Goal: Information Seeking & Learning: Learn about a topic

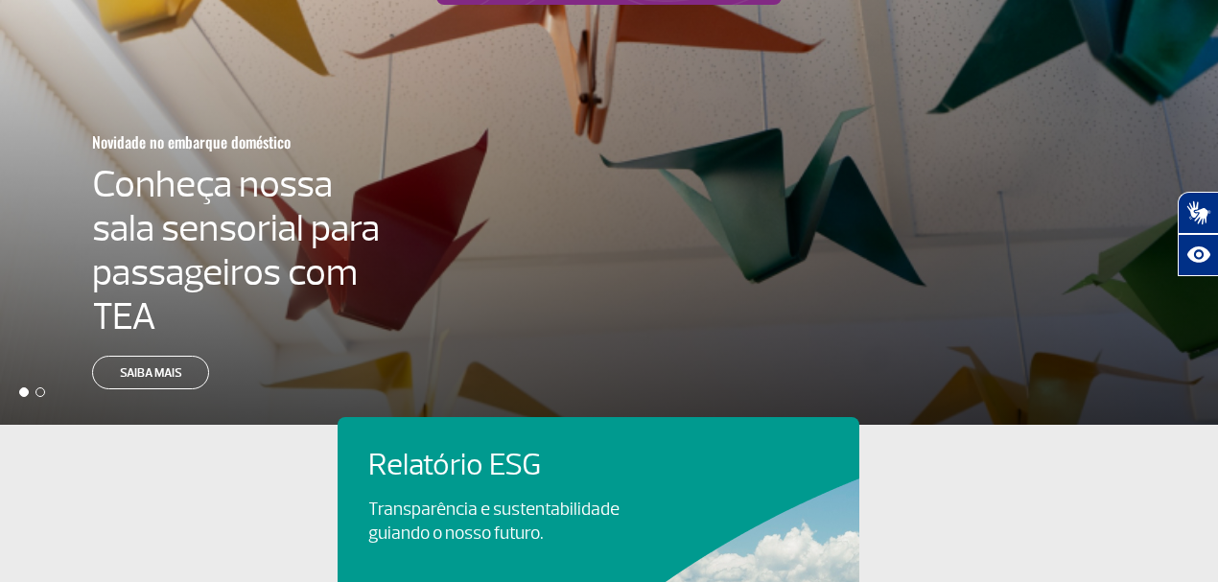
scroll to position [511, 0]
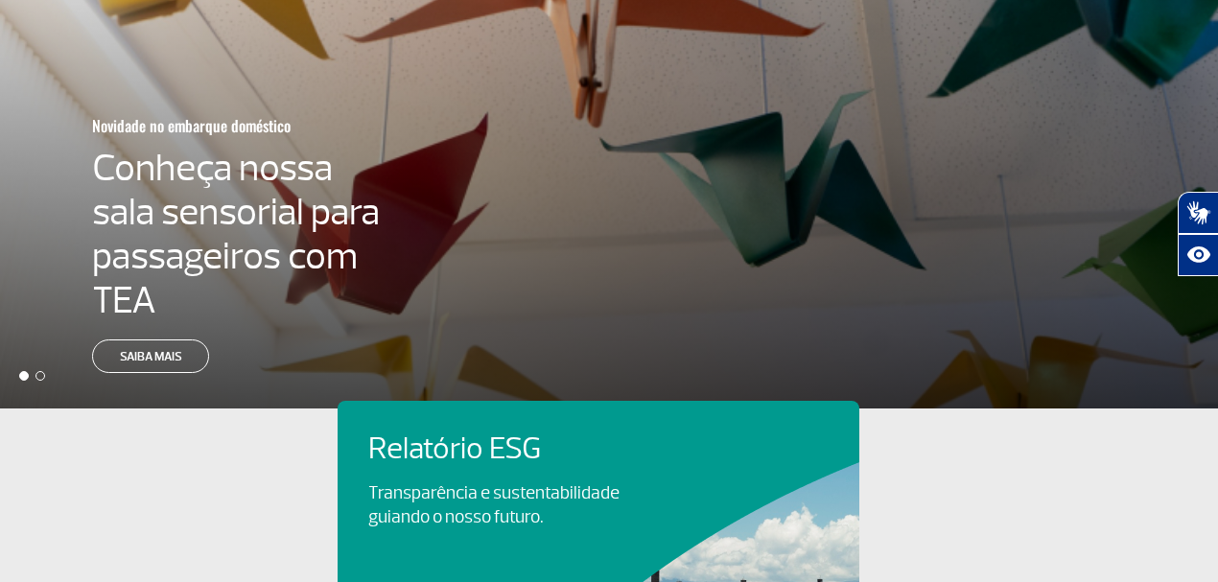
click at [472, 401] on div "Relatório ESG Transparência e sustentabilidade guiando o nosso futuro." at bounding box center [599, 556] width 522 height 311
drag, startPoint x: 345, startPoint y: 190, endPoint x: 320, endPoint y: 160, distance: 38.8
click at [344, 401] on div "Relatório ESG Transparência e sustentabilidade guiando o nosso futuro. Visa Inf…" at bounding box center [609, 566] width 543 height 331
click at [368, 481] on p "Transparência e sustentabilidade guiando o nosso futuro." at bounding box center [504, 505] width 272 height 48
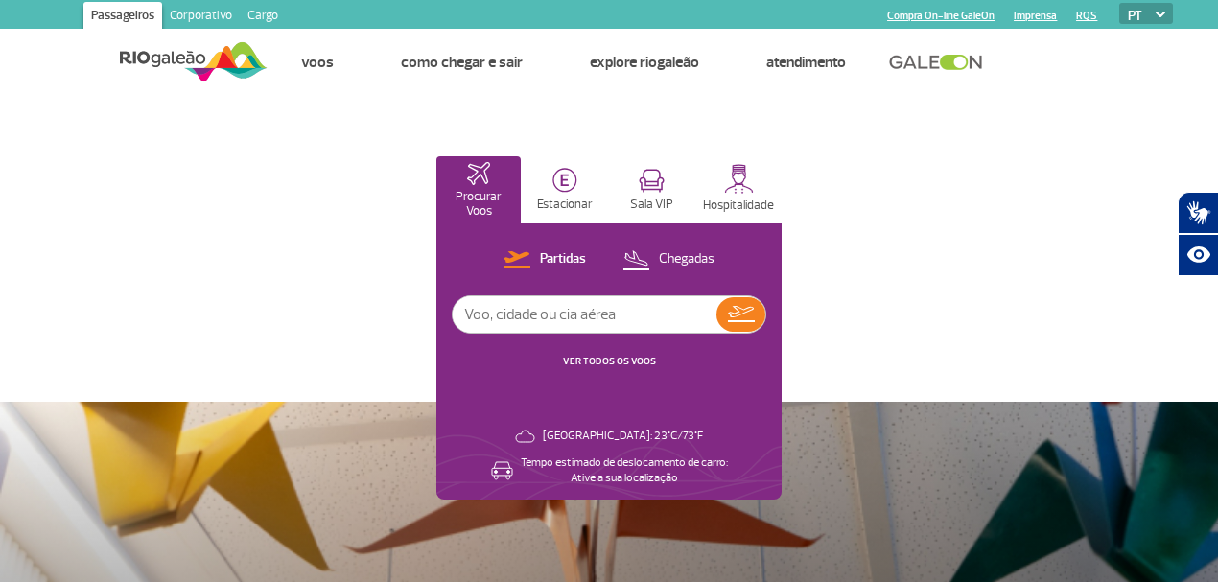
click at [273, 17] on link "Cargo" at bounding box center [263, 17] width 46 height 31
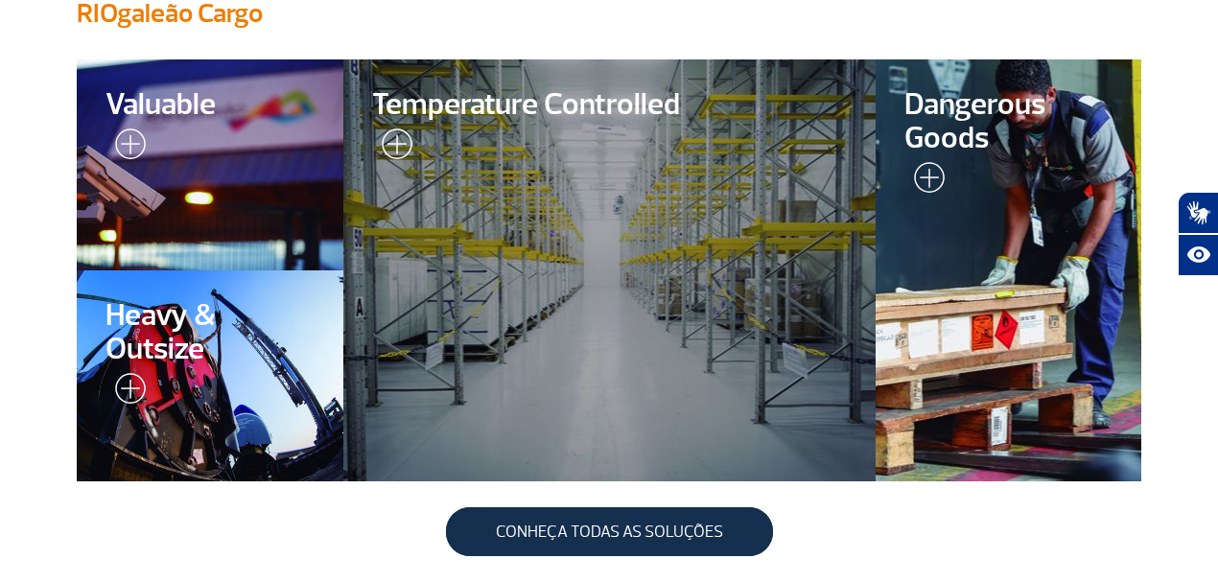
scroll to position [639, 0]
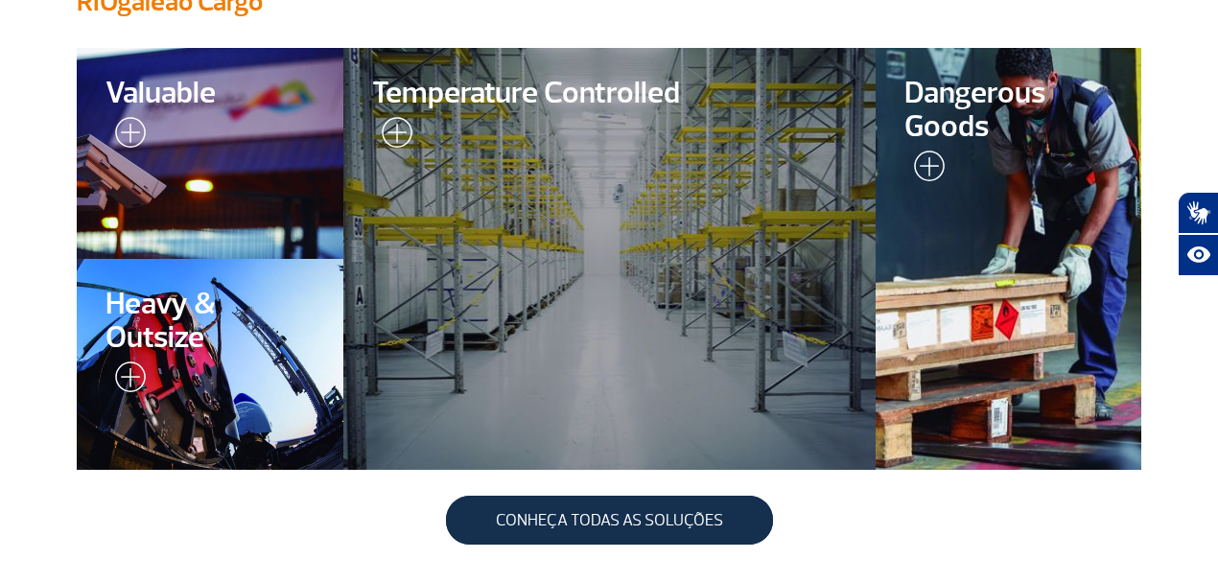
click at [928, 265] on div at bounding box center [1008, 258] width 271 height 431
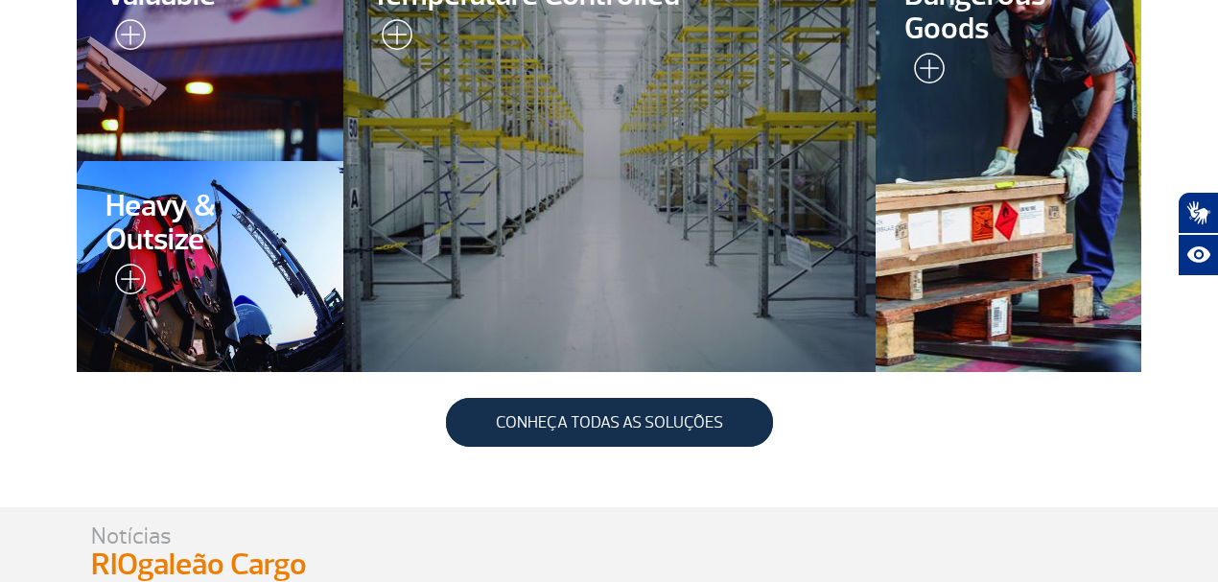
scroll to position [575, 0]
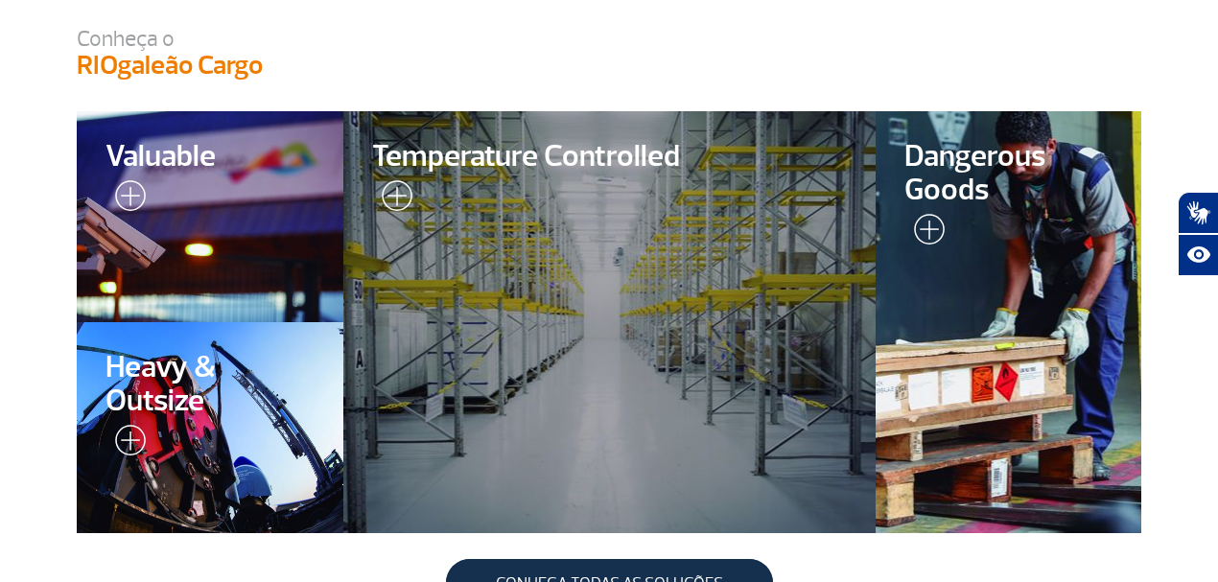
click at [290, 283] on div at bounding box center [209, 215] width 271 height 215
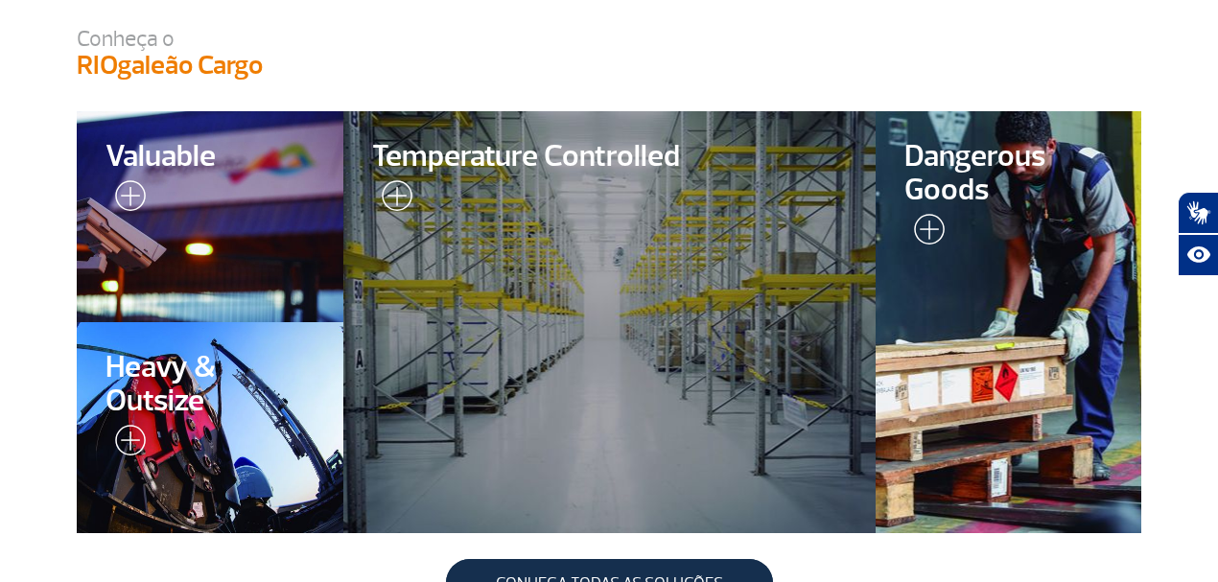
click at [213, 361] on span "Heavy & Outsize" at bounding box center [209, 384] width 209 height 67
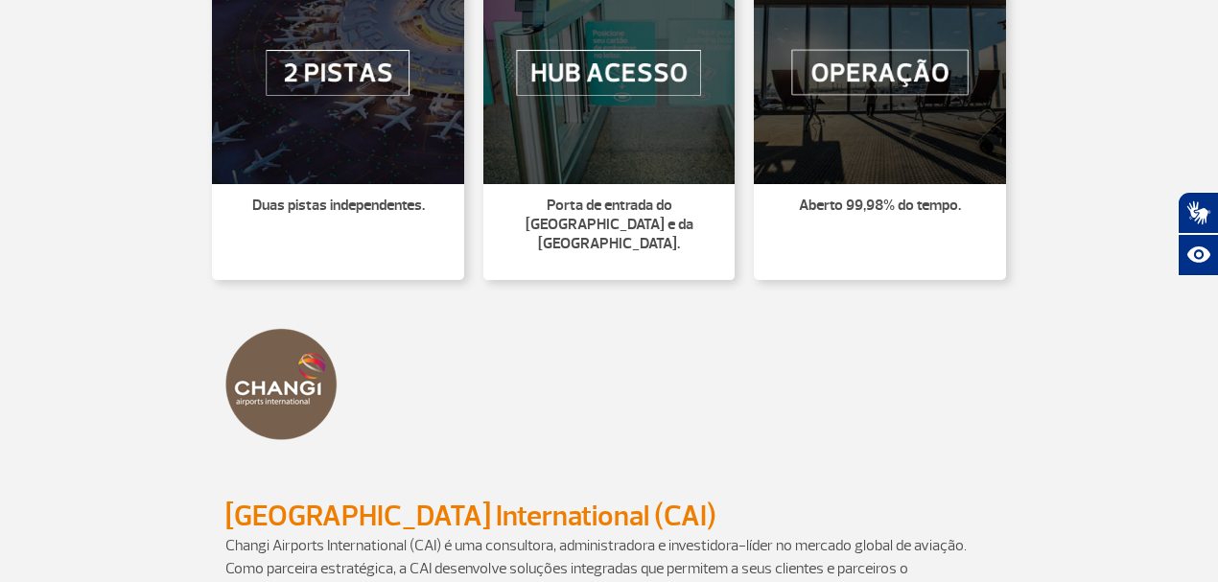
scroll to position [1290, 0]
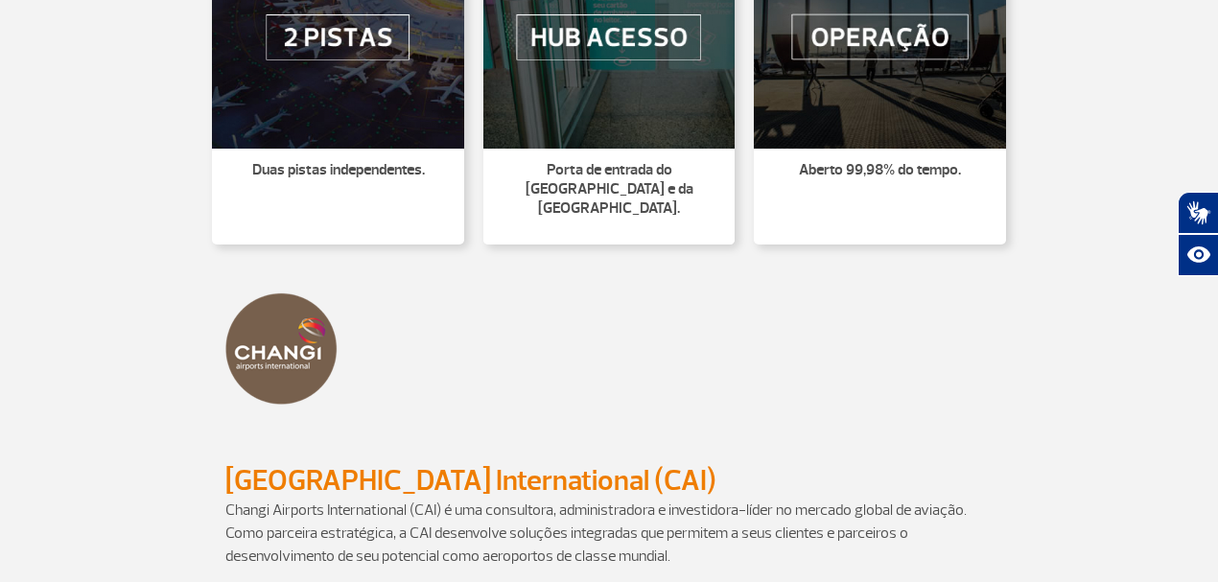
click at [369, 173] on p "Duas pistas independentes." at bounding box center [337, 169] width 229 height 19
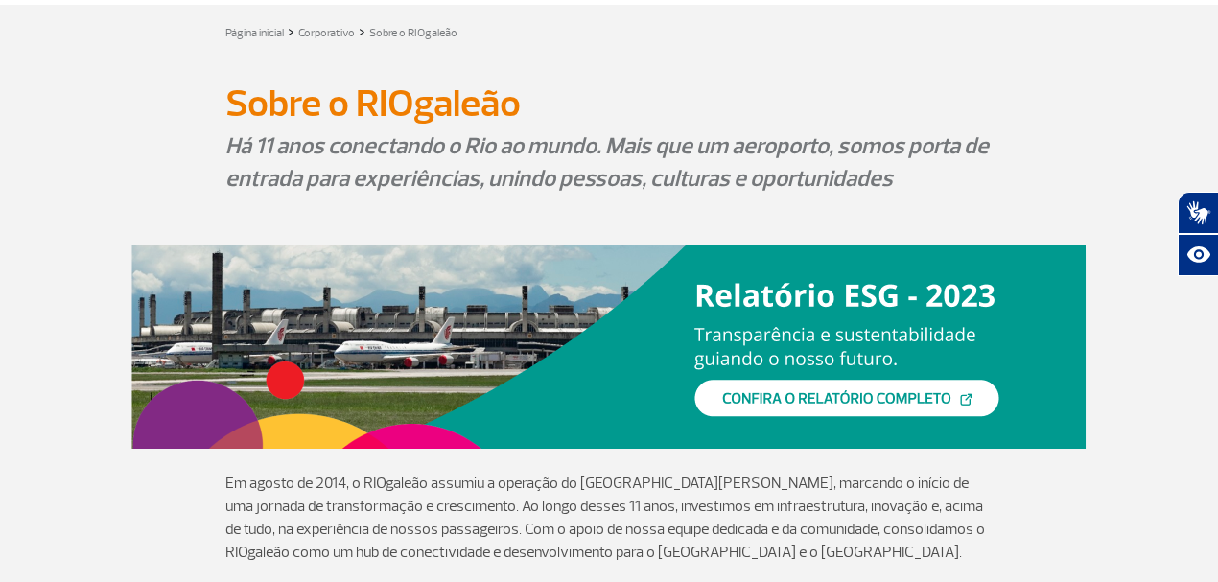
scroll to position [0, 0]
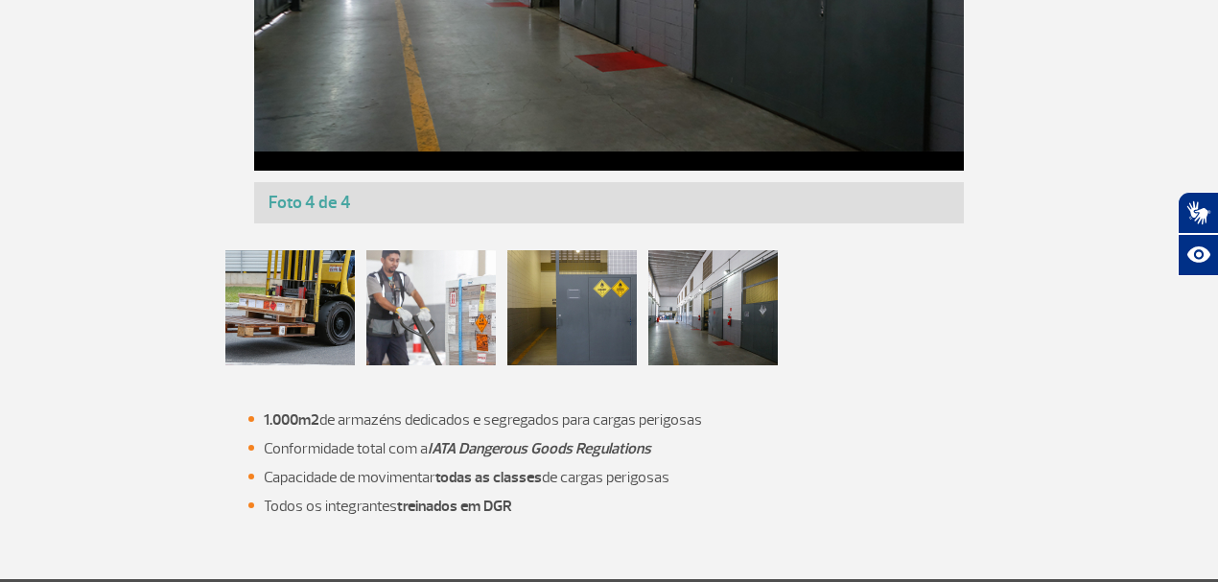
scroll to position [1622, 0]
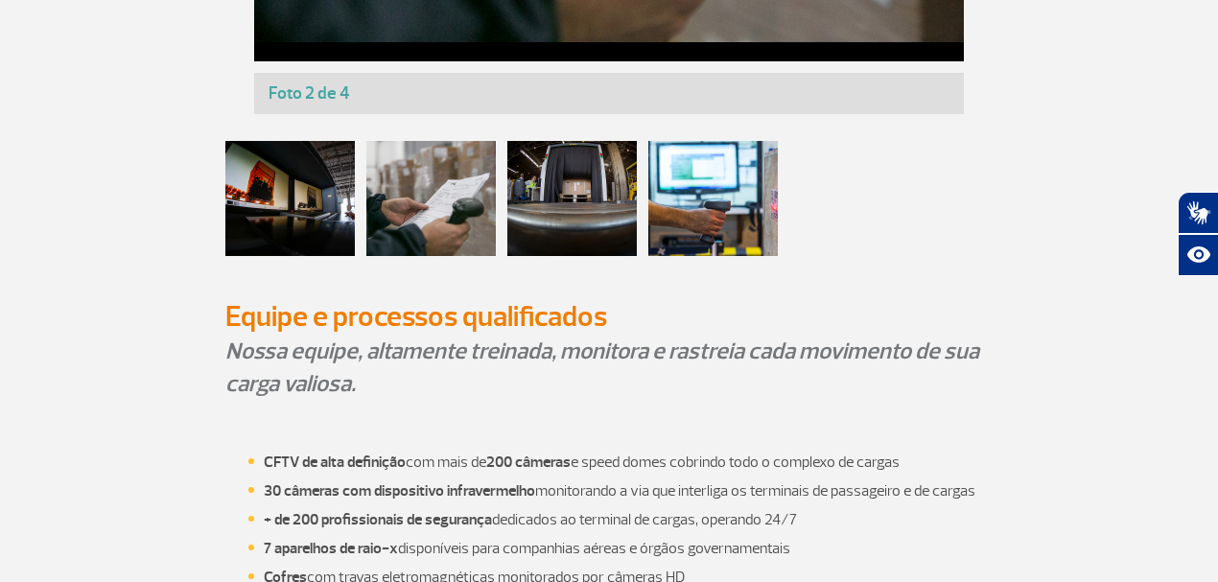
scroll to position [1607, 0]
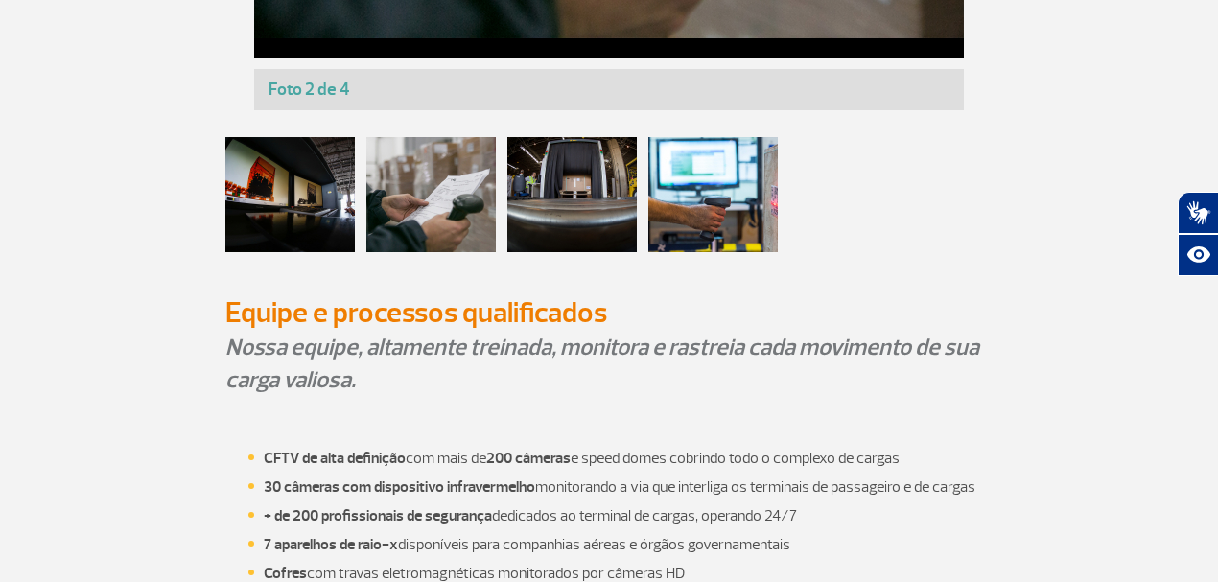
click at [607, 223] on div at bounding box center [571, 194] width 129 height 115
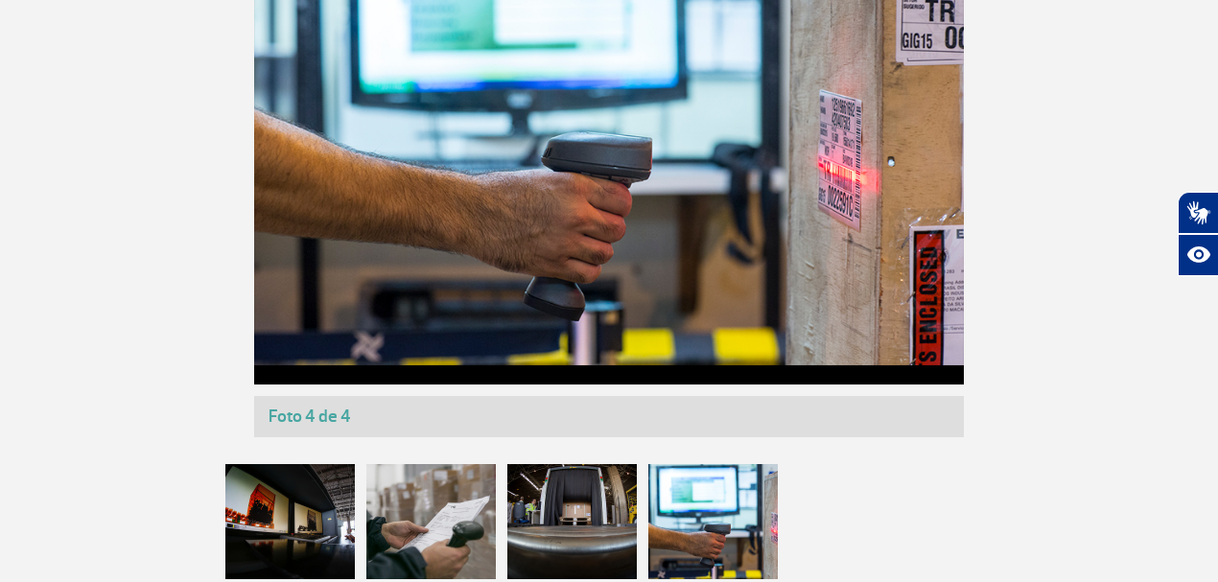
scroll to position [1480, 0]
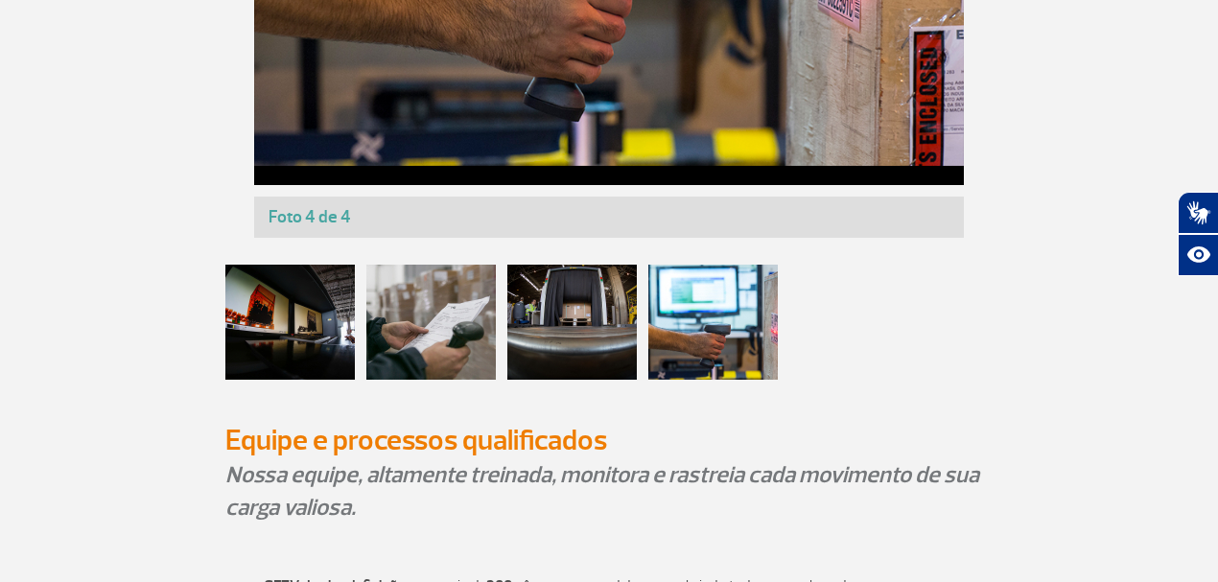
click at [465, 315] on div at bounding box center [430, 322] width 129 height 115
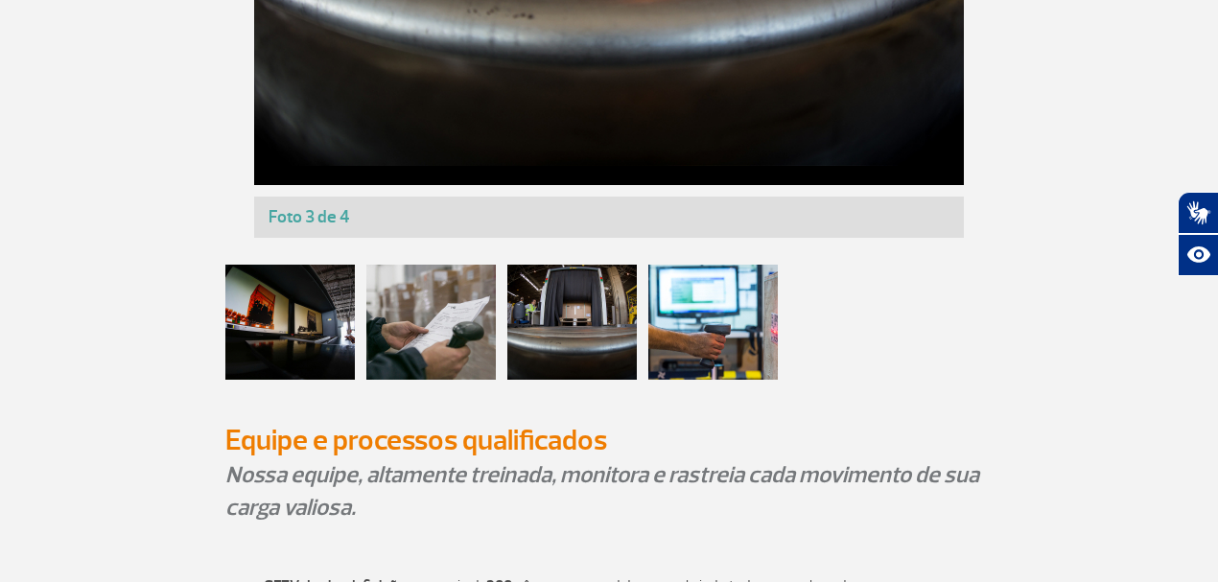
click at [307, 322] on div at bounding box center [289, 322] width 129 height 115
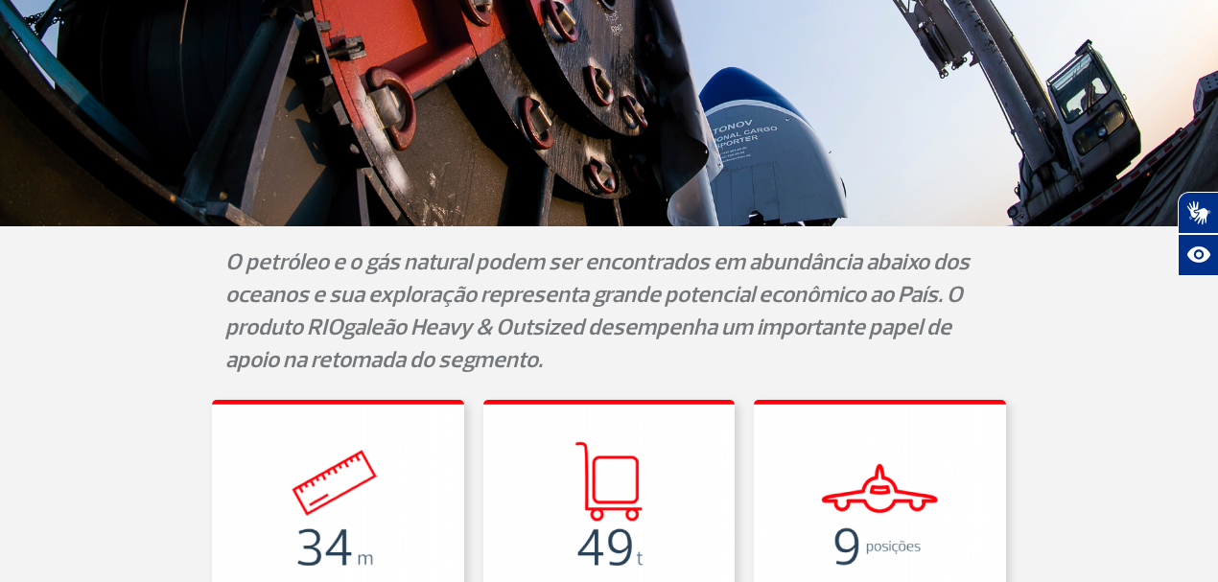
scroll to position [384, 0]
